Goal: Transaction & Acquisition: Purchase product/service

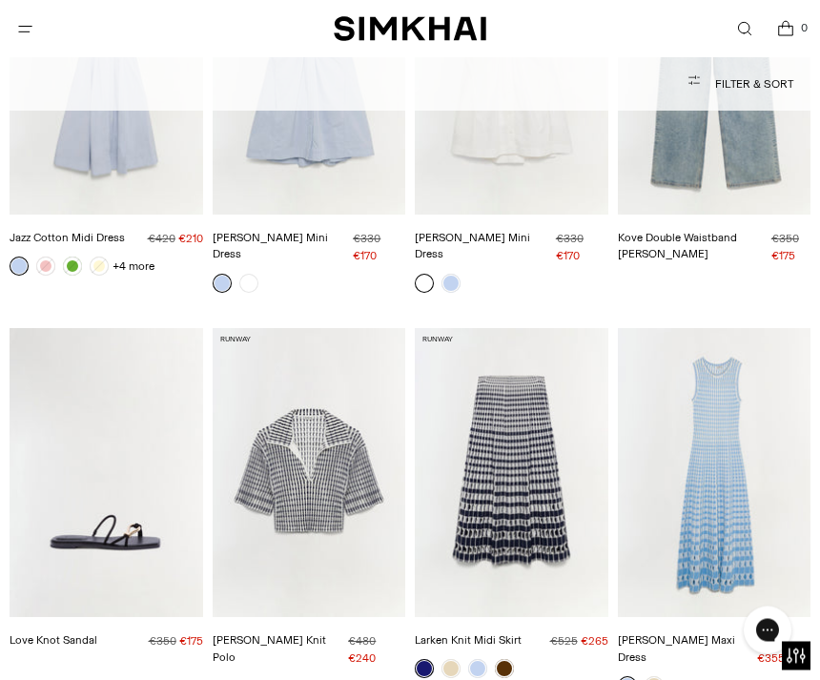
scroll to position [7727, 0]
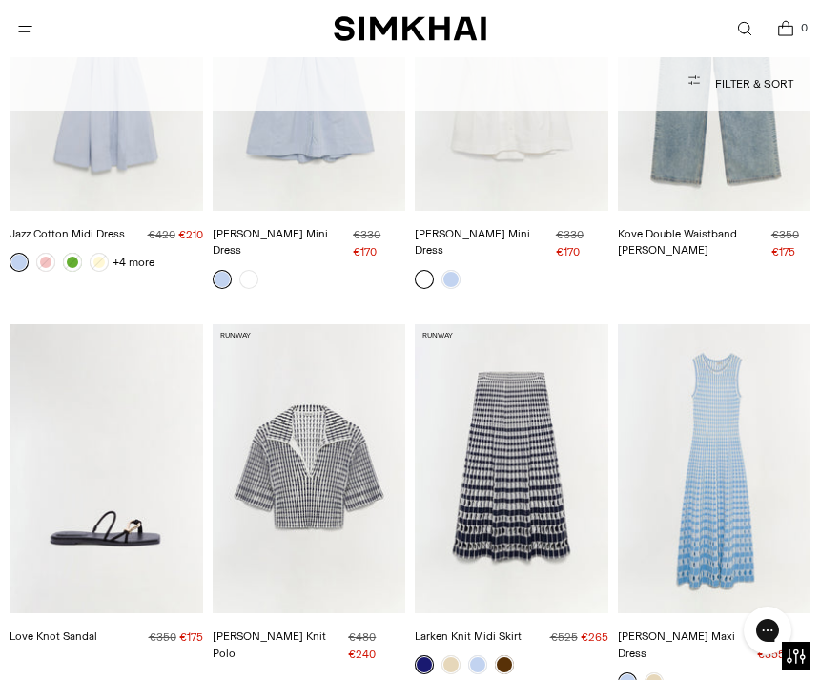
click at [492, 428] on img "Larken Knit Midi Skirt" at bounding box center [512, 469] width 194 height 290
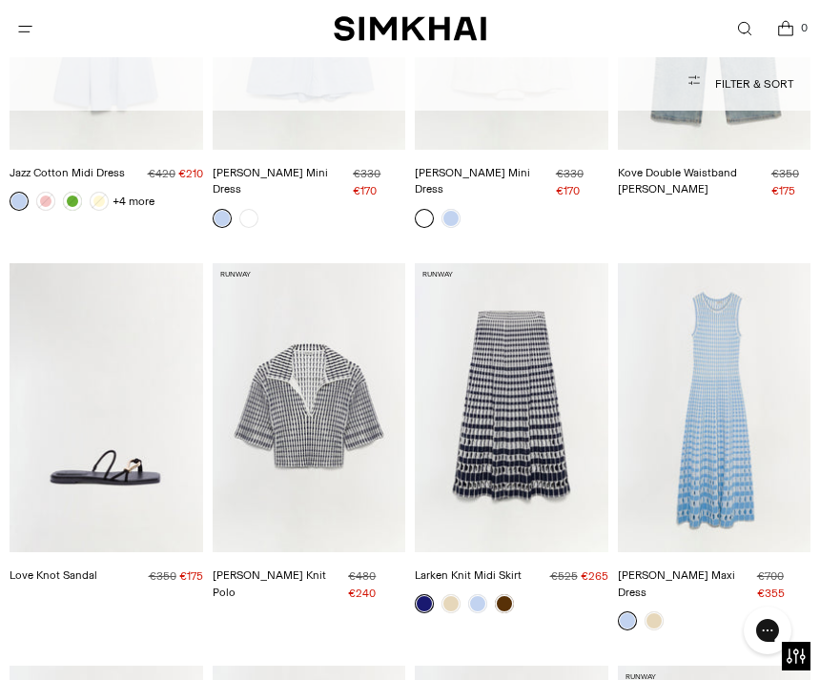
click at [306, 350] on img "Adley Knit Polo" at bounding box center [310, 408] width 194 height 290
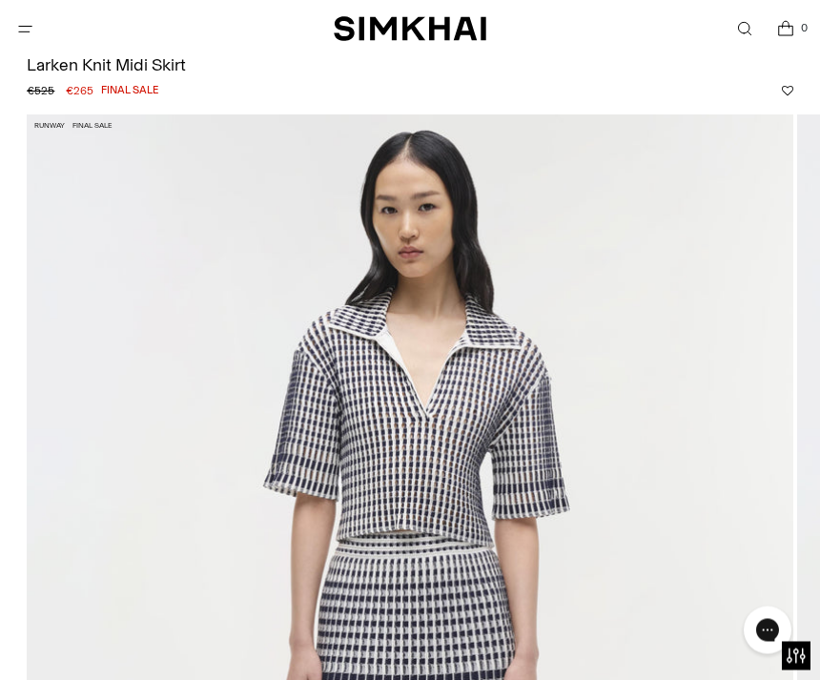
scroll to position [62, 0]
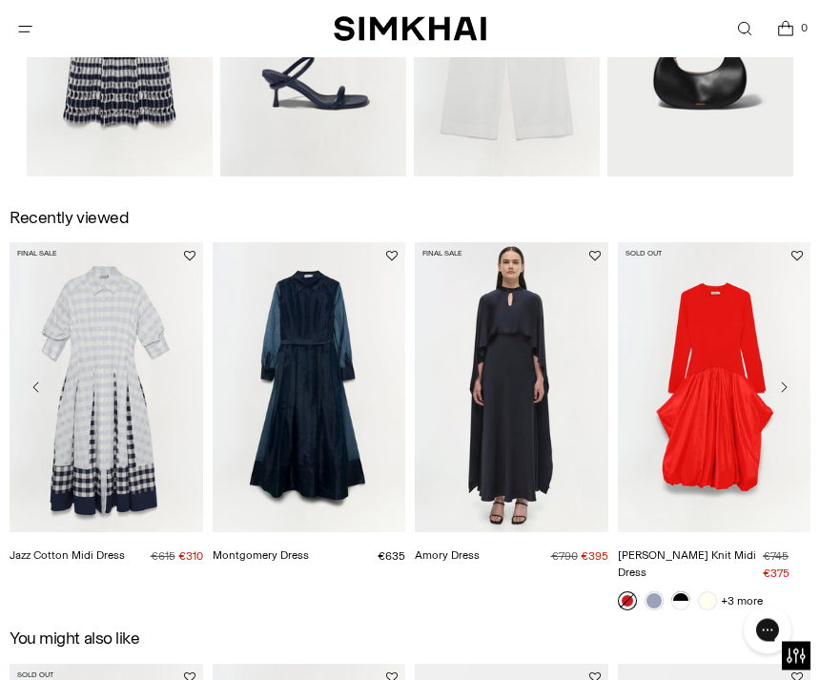
scroll to position [2374, 0]
click at [96, 389] on img "Jazz Cotton Midi Dress" at bounding box center [107, 387] width 194 height 290
